Goal: Task Accomplishment & Management: Manage account settings

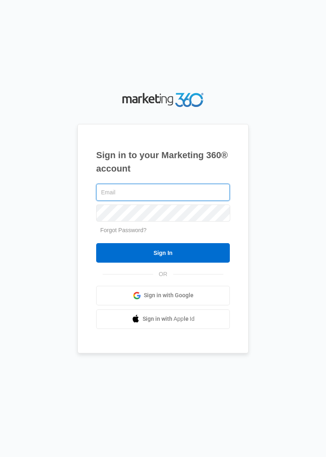
click at [149, 201] on input "text" at bounding box center [162, 192] width 133 height 17
type input "[EMAIL_ADDRESS][DOMAIN_NAME]"
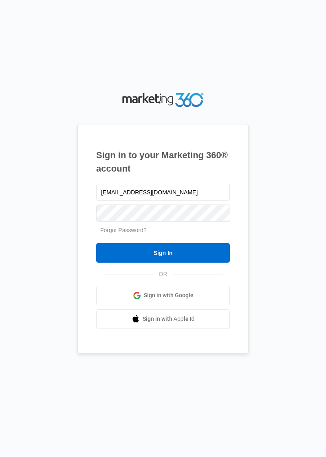
click at [183, 263] on input "Sign In" at bounding box center [162, 253] width 133 height 20
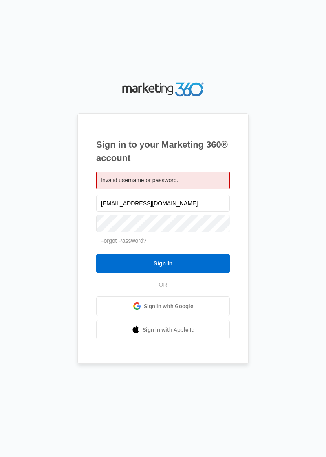
click at [125, 244] on link "Forgot Password?" at bounding box center [123, 241] width 46 height 7
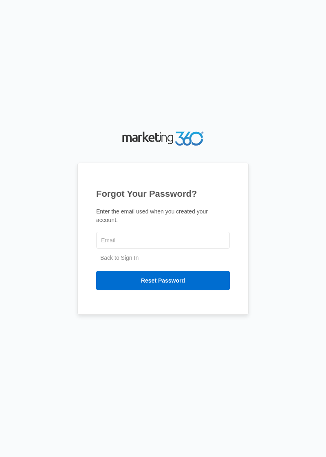
click at [148, 249] on input "text" at bounding box center [162, 240] width 133 height 17
type input "[EMAIL_ADDRESS][DOMAIN_NAME]"
click at [174, 291] on input "Reset Password" at bounding box center [162, 281] width 133 height 20
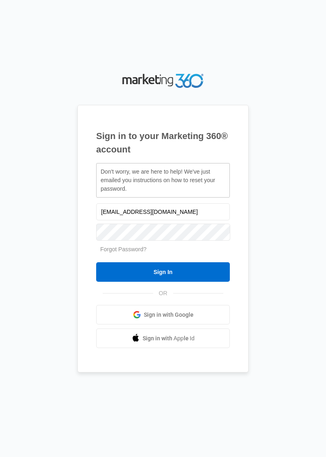
click at [186, 282] on input "Sign In" at bounding box center [162, 273] width 133 height 20
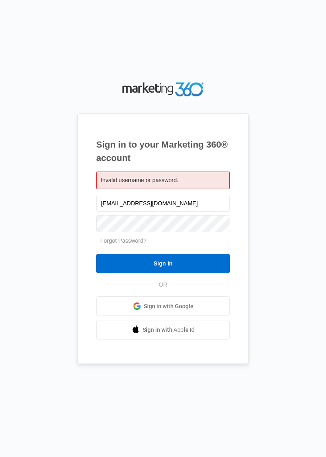
click at [200, 316] on link "Sign in with Google" at bounding box center [162, 307] width 133 height 20
